Goal: Check status: Check status

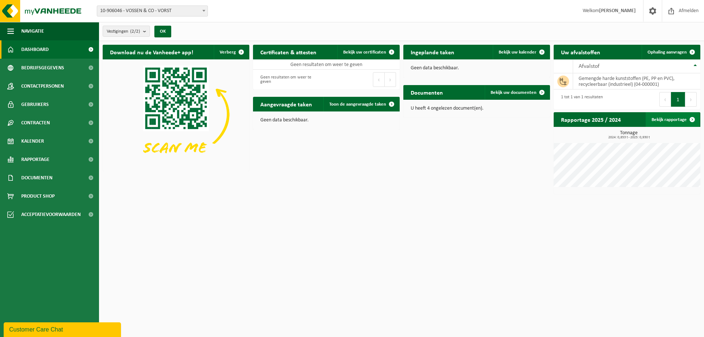
click at [664, 121] on link "Bekijk rapportage" at bounding box center [673, 119] width 54 height 15
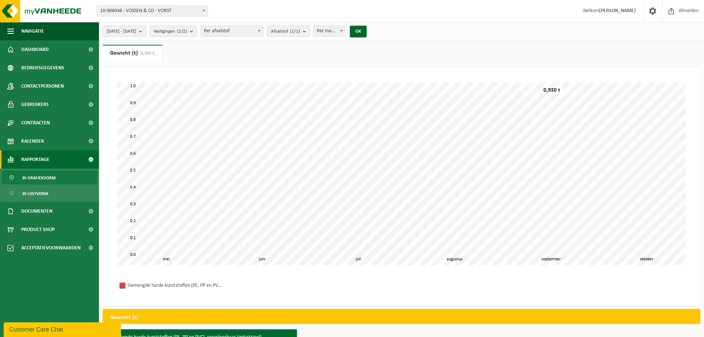
click at [136, 31] on span "[DATE] - [DATE]" at bounding box center [121, 31] width 29 height 11
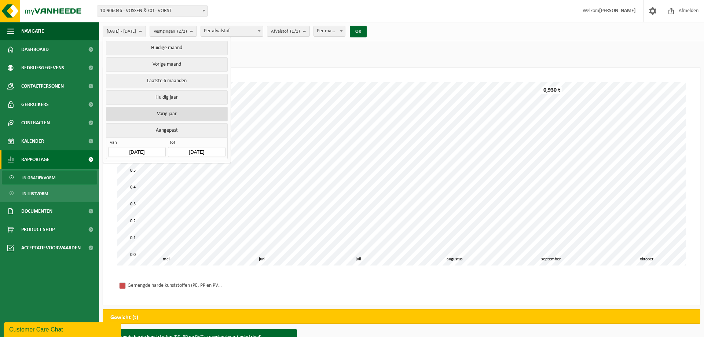
click at [174, 111] on button "Vorig jaar" at bounding box center [166, 114] width 121 height 15
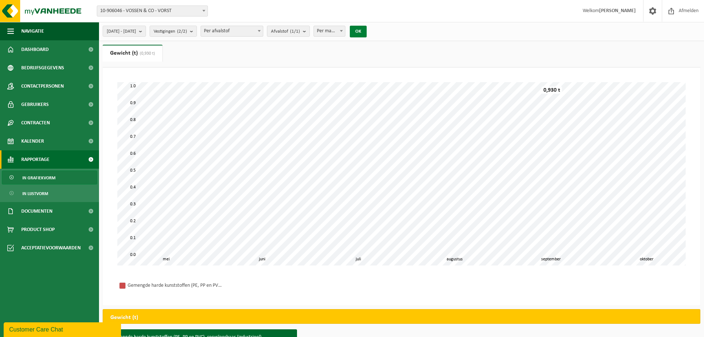
click at [367, 32] on button "OK" at bounding box center [358, 32] width 17 height 12
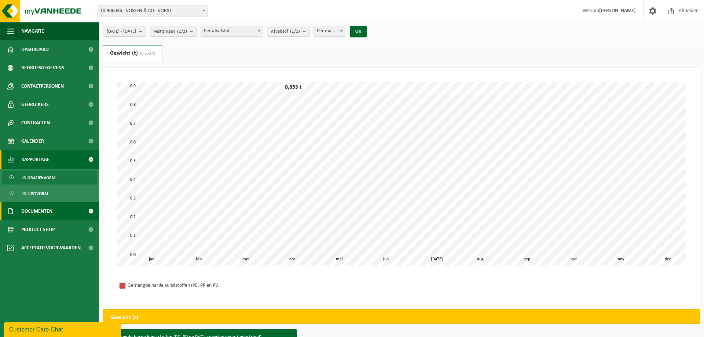
click at [40, 217] on span "Documenten" at bounding box center [36, 211] width 31 height 18
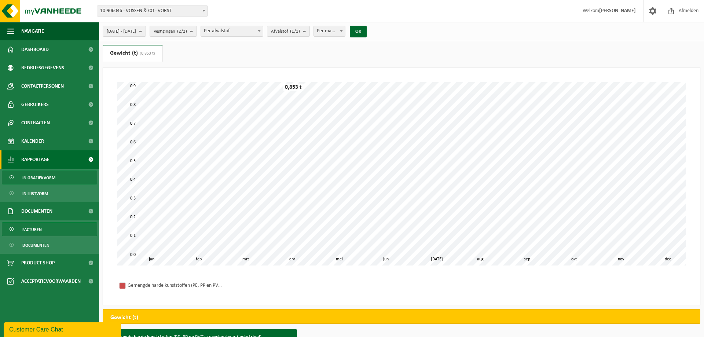
click at [35, 229] on span "Facturen" at bounding box center [31, 230] width 19 height 14
